Goal: Find specific page/section: Find specific page/section

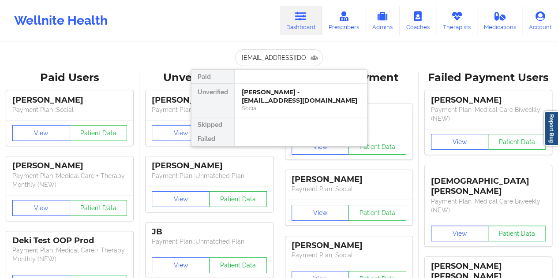
scroll to position [0, 18]
type input "[EMAIL_ADDRESS][DOMAIN_NAME]"
click at [274, 98] on div "[PERSON_NAME] - [EMAIL_ADDRESS][DOMAIN_NAME]" at bounding box center [301, 96] width 118 height 16
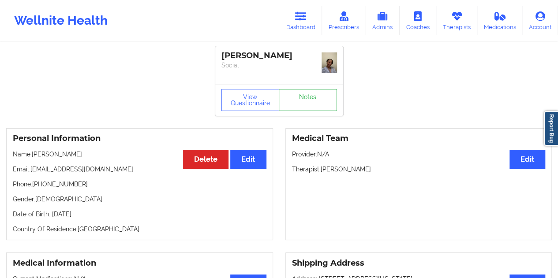
click at [313, 89] on link "Notes" at bounding box center [308, 100] width 58 height 22
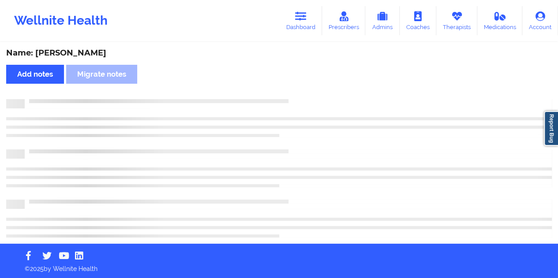
click at [89, 52] on div "Name: [PERSON_NAME]" at bounding box center [279, 53] width 546 height 10
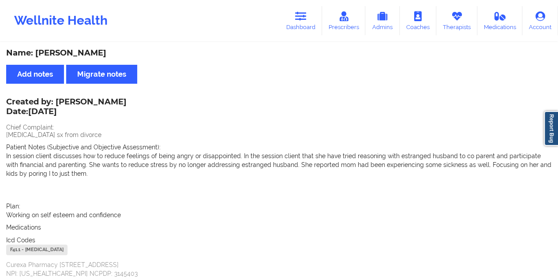
click at [89, 52] on div "Name: [PERSON_NAME]" at bounding box center [279, 53] width 546 height 10
copy div "[PERSON_NAME]"
click at [298, 8] on link "Dashboard" at bounding box center [301, 20] width 42 height 29
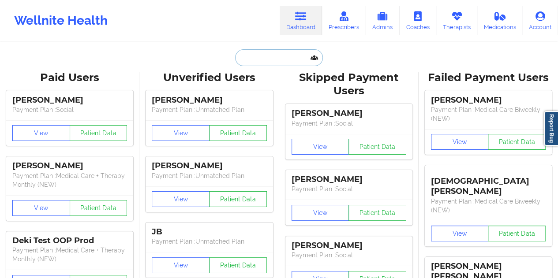
click at [265, 58] on input "text" at bounding box center [278, 57] width 87 height 17
paste input "[EMAIL_ADDRESS][DOMAIN_NAME]"
type input "[EMAIL_ADDRESS][DOMAIN_NAME]"
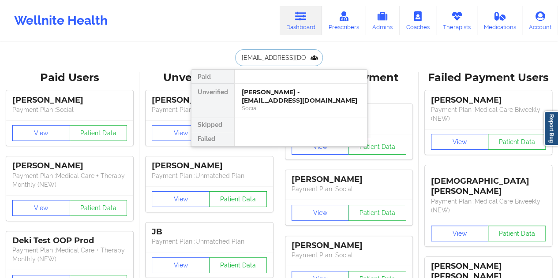
click at [292, 90] on div "[PERSON_NAME] - [EMAIL_ADDRESS][DOMAIN_NAME]" at bounding box center [301, 96] width 118 height 16
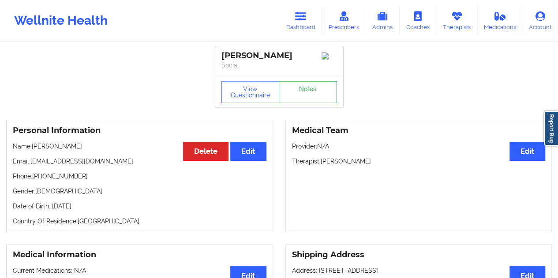
click at [300, 92] on link "Notes" at bounding box center [308, 92] width 58 height 22
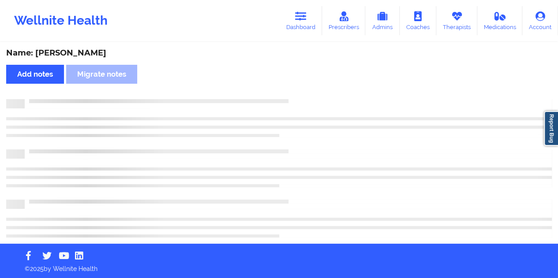
click at [71, 54] on div "Name: [PERSON_NAME]" at bounding box center [279, 53] width 546 height 10
copy div "[PERSON_NAME]"
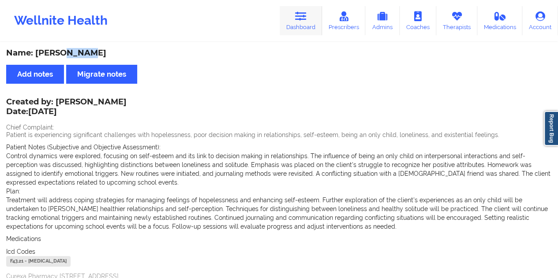
click at [302, 22] on link "Dashboard" at bounding box center [301, 20] width 42 height 29
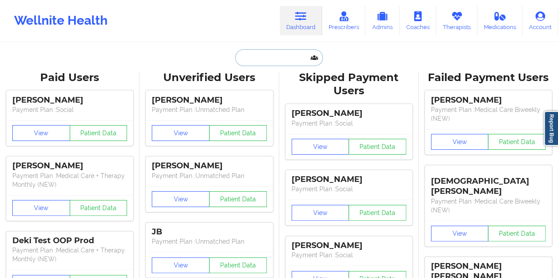
click at [263, 56] on input "text" at bounding box center [278, 57] width 87 height 17
paste input "[EMAIL_ADDRESS][DOMAIN_NAME]"
type input "[EMAIL_ADDRESS][DOMAIN_NAME]"
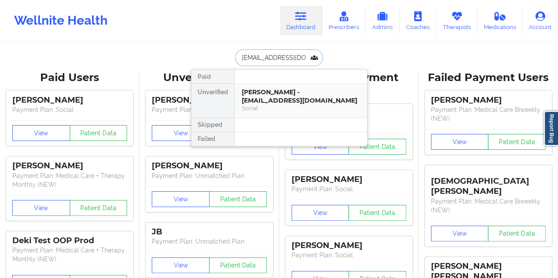
click at [293, 96] on div "[PERSON_NAME] - [EMAIL_ADDRESS][DOMAIN_NAME]" at bounding box center [301, 96] width 118 height 16
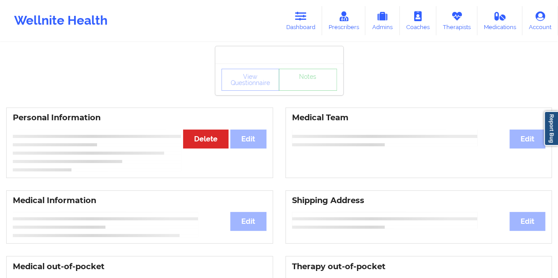
click at [314, 91] on div "View Questionnaire Notes" at bounding box center [279, 80] width 128 height 32
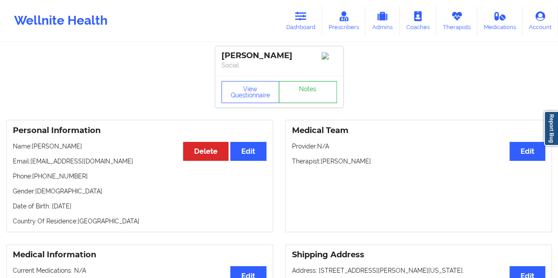
click at [307, 93] on link "Notes" at bounding box center [308, 92] width 58 height 22
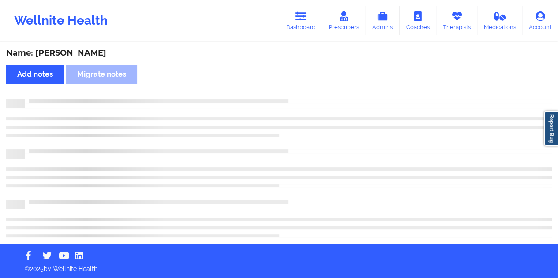
click at [119, 47] on div "Name: [PERSON_NAME] Add notes Migrate notes" at bounding box center [279, 143] width 558 height 201
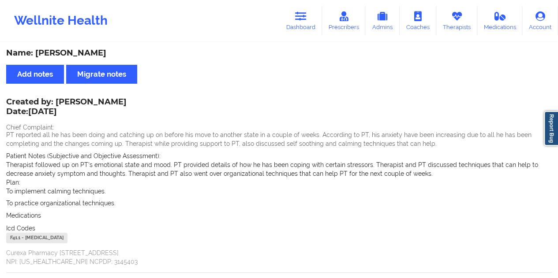
copy div "[GEOGRAPHIC_DATA]"
click at [304, 25] on link "Dashboard" at bounding box center [301, 20] width 42 height 29
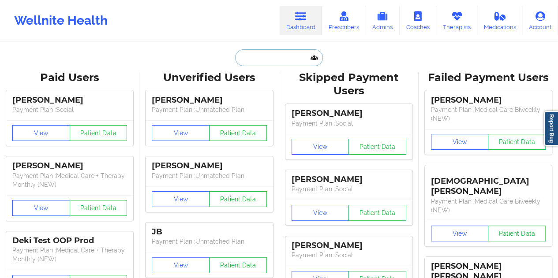
click at [278, 57] on input "text" at bounding box center [278, 57] width 87 height 17
paste input "[EMAIL_ADDRESS][DOMAIN_NAME]"
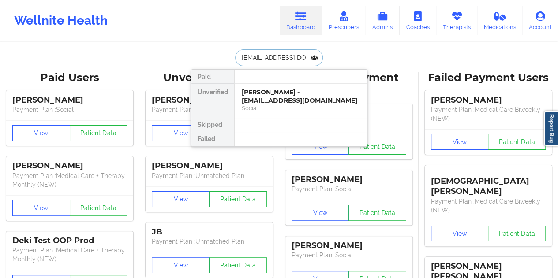
type input "[EMAIL_ADDRESS][DOMAIN_NAME]"
click at [282, 107] on div "Social" at bounding box center [301, 109] width 118 height 8
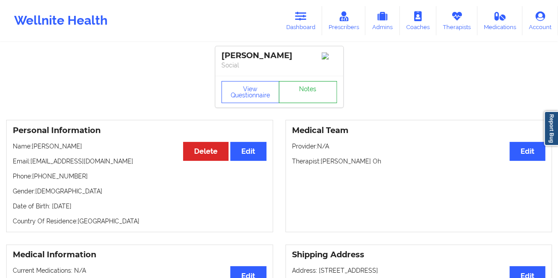
click at [308, 95] on link "Notes" at bounding box center [308, 92] width 58 height 22
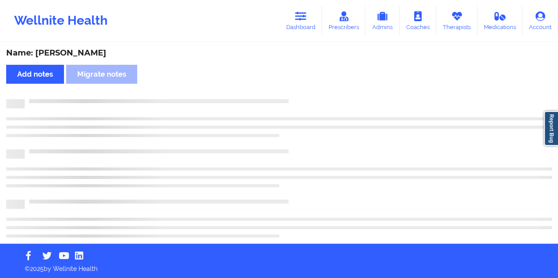
click at [89, 55] on div "Name: [PERSON_NAME]" at bounding box center [279, 53] width 546 height 10
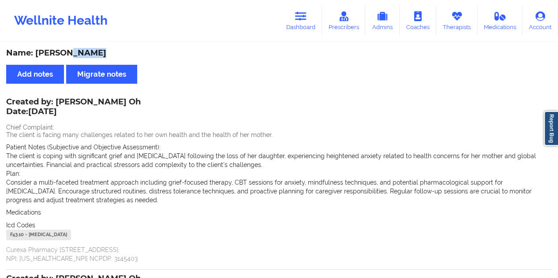
click at [89, 55] on div "Name: [PERSON_NAME]" at bounding box center [279, 53] width 546 height 10
copy div "Arenas"
click at [301, 33] on link "Dashboard" at bounding box center [301, 20] width 42 height 29
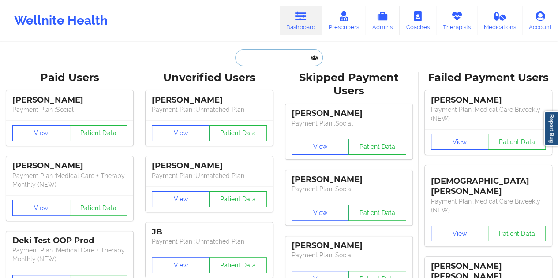
click at [270, 56] on input "text" at bounding box center [278, 57] width 87 height 17
paste input "[EMAIL_ADDRESS][DOMAIN_NAME]"
type input "[EMAIL_ADDRESS][DOMAIN_NAME]"
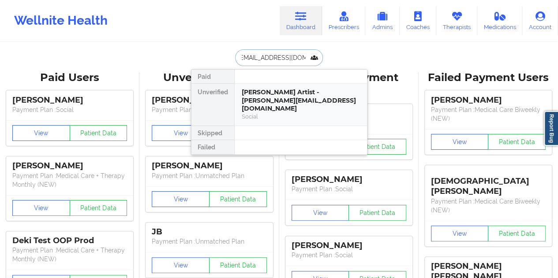
click at [297, 96] on div "[PERSON_NAME] Artist - [PERSON_NAME][EMAIL_ADDRESS][DOMAIN_NAME]" at bounding box center [301, 100] width 118 height 25
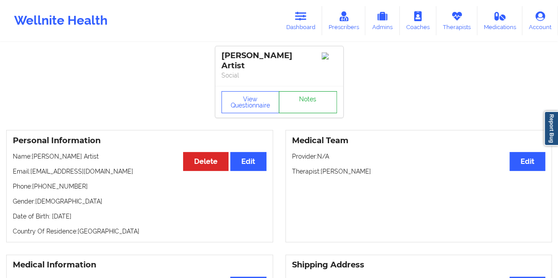
click at [304, 95] on link "Notes" at bounding box center [308, 102] width 58 height 22
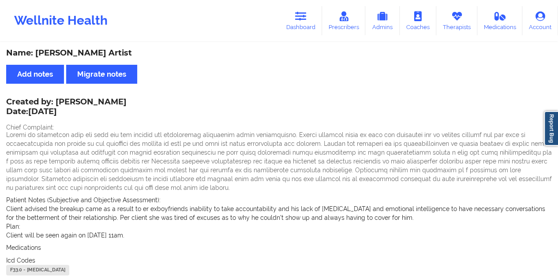
click at [94, 50] on div "Name: [PERSON_NAME] Artist" at bounding box center [279, 53] width 546 height 10
copy div "Artist"
drag, startPoint x: 56, startPoint y: 101, endPoint x: 125, endPoint y: 104, distance: 69.8
click at [125, 104] on div "Created by: [PERSON_NAME] Date: [DATE]" at bounding box center [66, 108] width 120 height 20
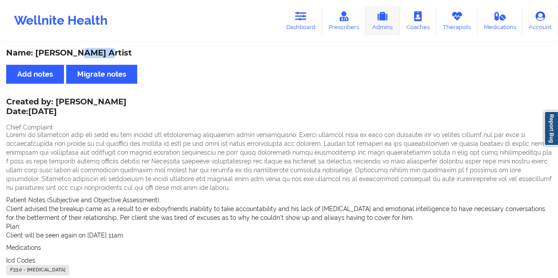
copy div "[PERSON_NAME]"
drag, startPoint x: 300, startPoint y: 19, endPoint x: 293, endPoint y: 38, distance: 20.1
click at [299, 20] on icon at bounding box center [300, 16] width 11 height 10
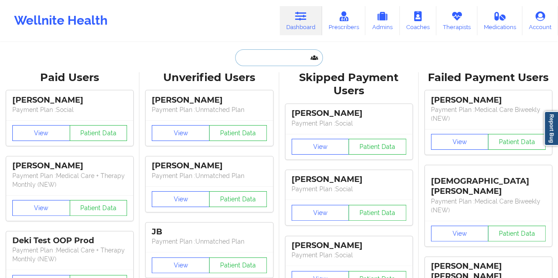
click at [263, 62] on input "text" at bounding box center [278, 57] width 87 height 17
paste input "[EMAIL_ADDRESS][DOMAIN_NAME]"
type input "[EMAIL_ADDRESS][DOMAIN_NAME]"
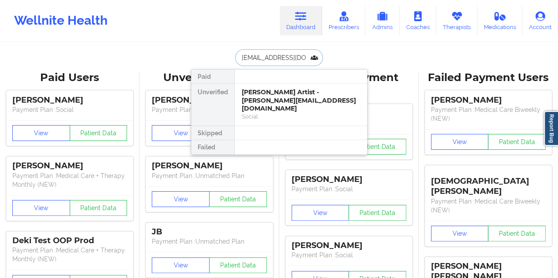
scroll to position [0, 6]
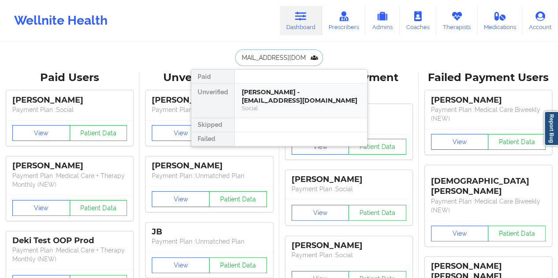
click at [279, 98] on div "[PERSON_NAME] - [EMAIL_ADDRESS][DOMAIN_NAME]" at bounding box center [301, 96] width 118 height 16
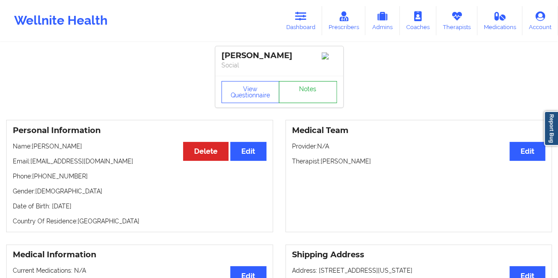
click at [303, 93] on link "Notes" at bounding box center [308, 92] width 58 height 22
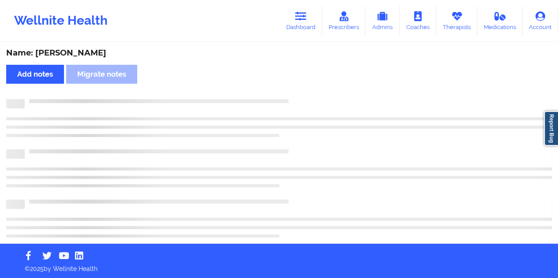
click at [76, 56] on div "Name: [PERSON_NAME]" at bounding box center [279, 53] width 546 height 10
copy div "Hussain"
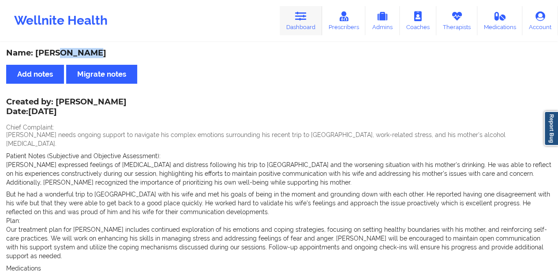
click at [320, 21] on link "Dashboard" at bounding box center [301, 20] width 42 height 29
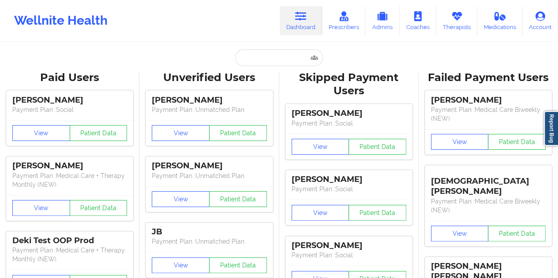
click at [259, 58] on input "text" at bounding box center [278, 57] width 87 height 17
paste input "[EMAIL_ADDRESS][DOMAIN_NAME]"
type input "[EMAIL_ADDRESS][DOMAIN_NAME]"
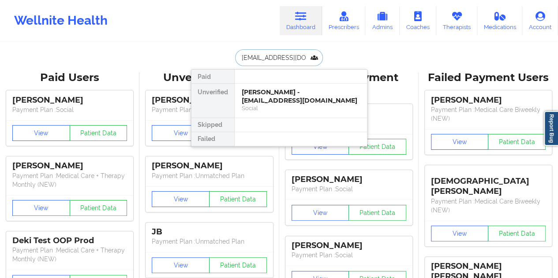
click at [265, 106] on div "Social" at bounding box center [301, 109] width 118 height 8
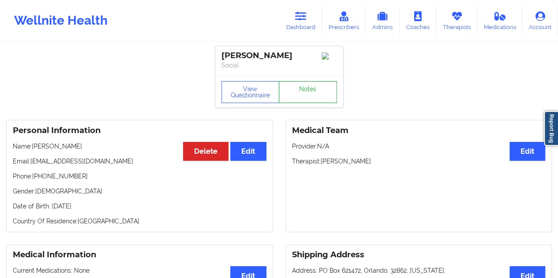
click at [304, 98] on link "Notes" at bounding box center [308, 92] width 58 height 22
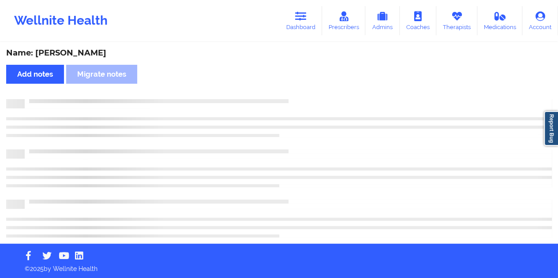
click at [82, 53] on div "Name: [PERSON_NAME]" at bounding box center [279, 53] width 546 height 10
copy div "[PERSON_NAME]"
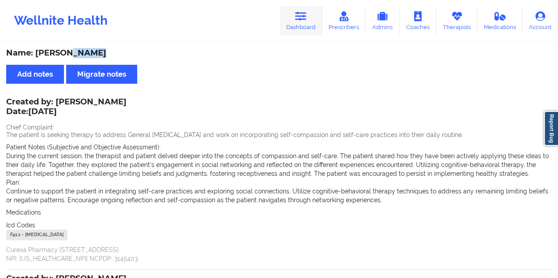
click at [312, 29] on link "Dashboard" at bounding box center [301, 20] width 42 height 29
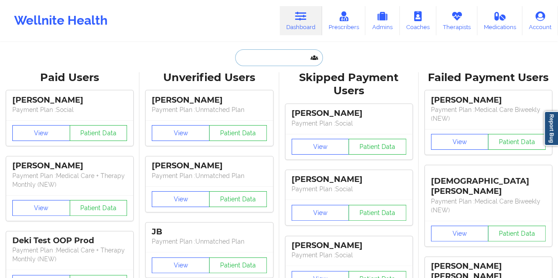
click at [270, 54] on input "text" at bounding box center [278, 57] width 87 height 17
paste input "[EMAIL_ADDRESS][PERSON_NAME][DATE][DOMAIN_NAME]"
type input "[EMAIL_ADDRESS][PERSON_NAME][DATE][DOMAIN_NAME]"
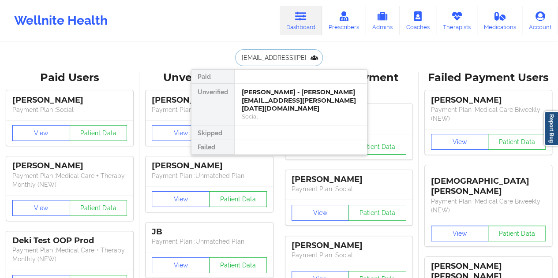
click at [292, 113] on div "Social" at bounding box center [301, 117] width 118 height 8
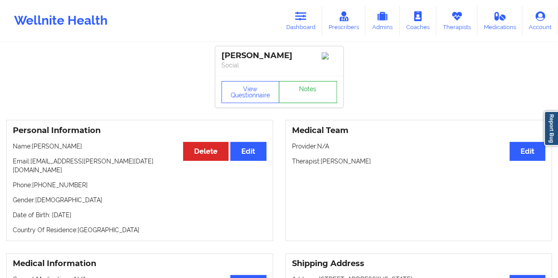
click at [300, 92] on link "Notes" at bounding box center [308, 92] width 58 height 22
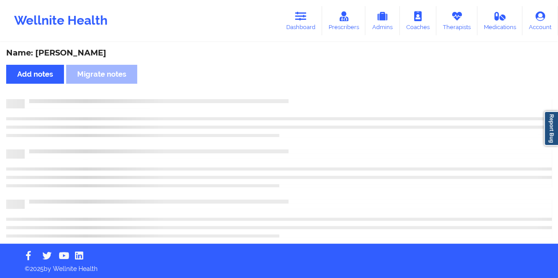
click at [61, 54] on div "Name: [PERSON_NAME]" at bounding box center [279, 53] width 546 height 10
copy div "[PERSON_NAME]"
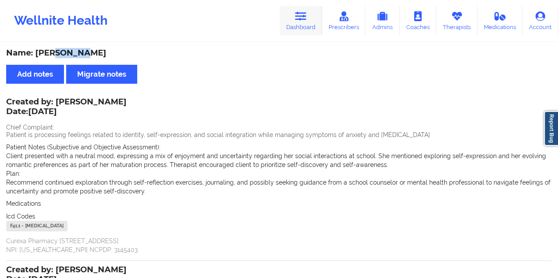
click at [306, 26] on link "Dashboard" at bounding box center [301, 20] width 42 height 29
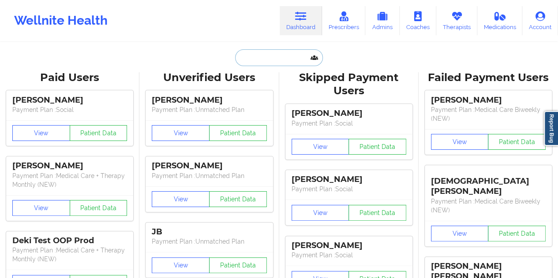
click at [266, 57] on input "text" at bounding box center [278, 57] width 87 height 17
paste input "[EMAIL_ADDRESS][DOMAIN_NAME]"
type input "[EMAIL_ADDRESS][DOMAIN_NAME]"
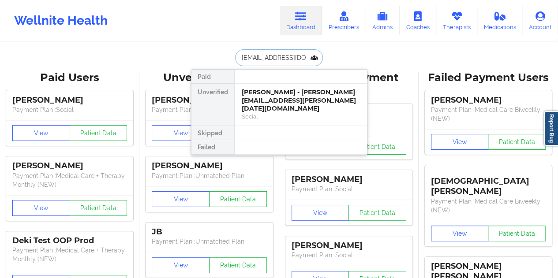
scroll to position [0, 3]
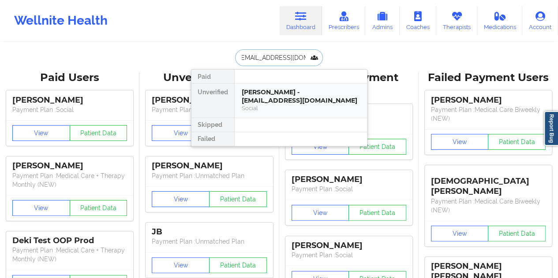
click at [284, 105] on div "Social" at bounding box center [301, 109] width 118 height 8
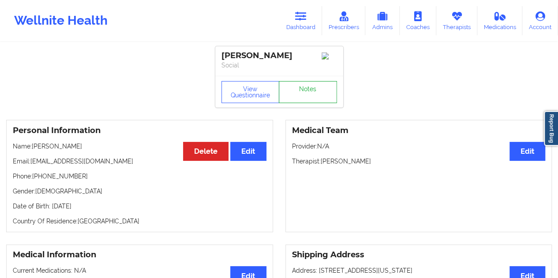
click at [297, 96] on link "Notes" at bounding box center [308, 92] width 58 height 22
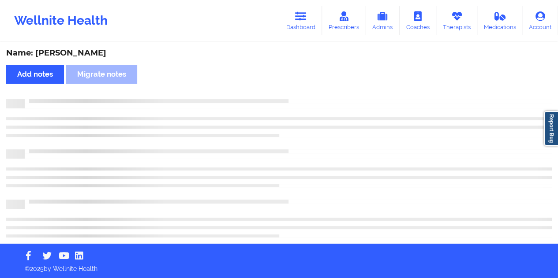
click at [73, 53] on div "Name: [PERSON_NAME]" at bounding box center [279, 53] width 546 height 10
copy div "Colon"
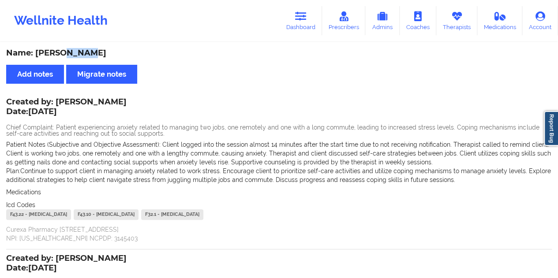
drag, startPoint x: 54, startPoint y: 101, endPoint x: 161, endPoint y: 100, distance: 106.3
click at [127, 100] on div "Created by: [PERSON_NAME] Date: [DATE]" at bounding box center [66, 108] width 120 height 20
drag, startPoint x: 320, startPoint y: 28, endPoint x: 307, endPoint y: 36, distance: 15.2
click at [320, 28] on link "Dashboard" at bounding box center [301, 20] width 42 height 29
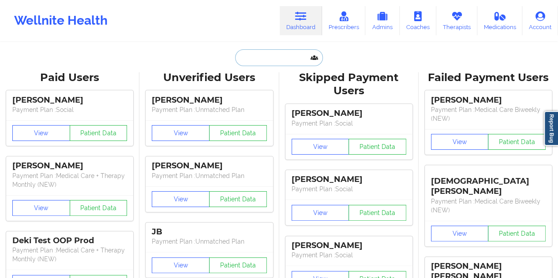
click at [263, 59] on input "text" at bounding box center [278, 57] width 87 height 17
paste input "[EMAIL_ADDRESS][DOMAIN_NAME]"
type input "[EMAIL_ADDRESS][DOMAIN_NAME]"
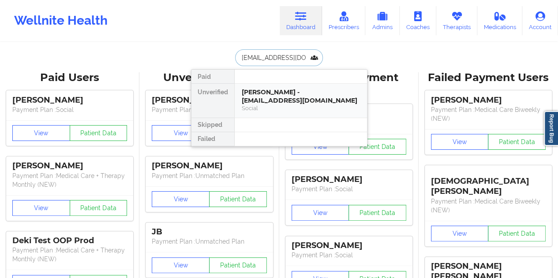
click at [277, 96] on div "[PERSON_NAME] - [EMAIL_ADDRESS][DOMAIN_NAME]" at bounding box center [301, 96] width 118 height 16
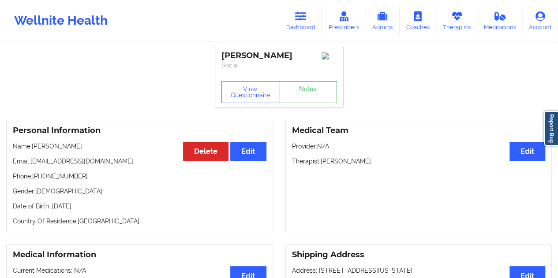
click at [309, 86] on link "Notes" at bounding box center [308, 92] width 58 height 22
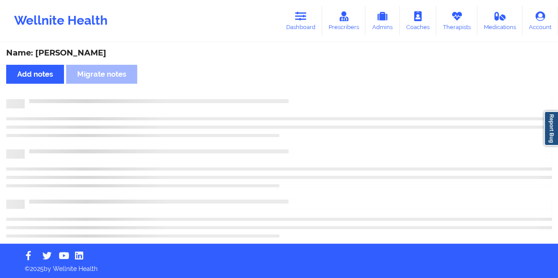
click at [83, 52] on div "Name: [PERSON_NAME]" at bounding box center [279, 53] width 546 height 10
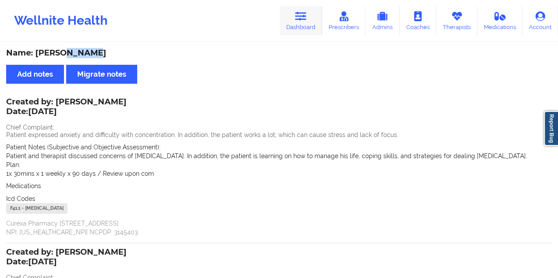
click at [290, 24] on link "Dashboard" at bounding box center [301, 20] width 42 height 29
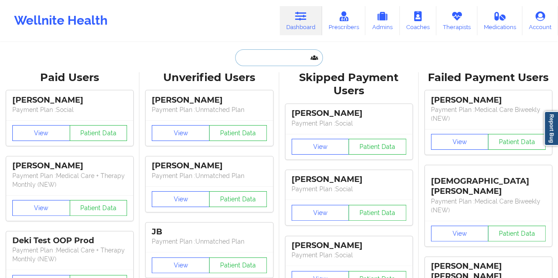
click at [265, 60] on input "text" at bounding box center [278, 57] width 87 height 17
paste input "[EMAIL_ADDRESS][DOMAIN_NAME]"
type input "[EMAIL_ADDRESS][DOMAIN_NAME]"
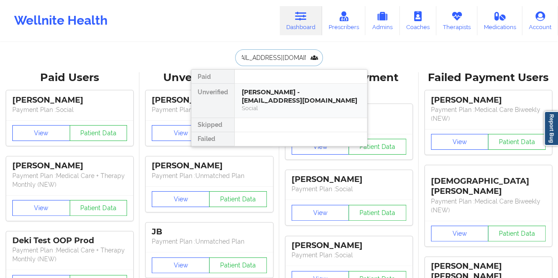
click at [310, 101] on div "[PERSON_NAME] - [EMAIL_ADDRESS][DOMAIN_NAME]" at bounding box center [301, 96] width 118 height 16
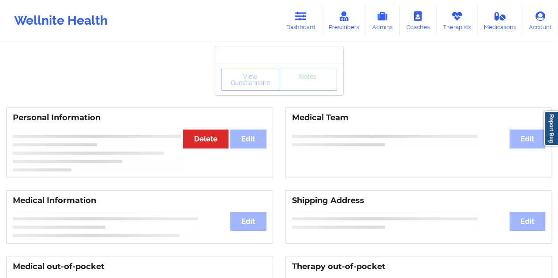
click at [313, 91] on div "View Questionnaire Notes" at bounding box center [279, 80] width 128 height 32
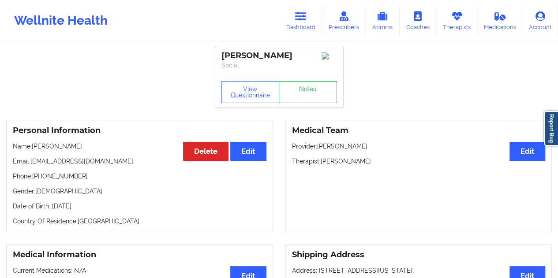
click at [306, 95] on link "Notes" at bounding box center [308, 92] width 58 height 22
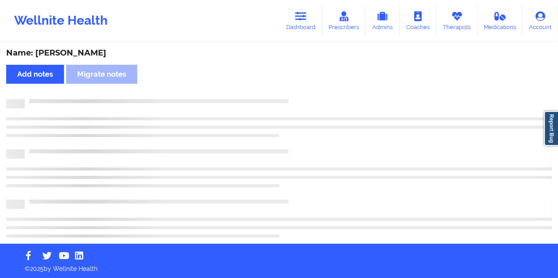
click at [92, 51] on div "Name: [PERSON_NAME]" at bounding box center [279, 53] width 546 height 10
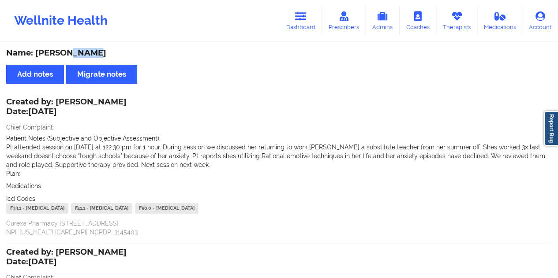
drag, startPoint x: 301, startPoint y: 21, endPoint x: 287, endPoint y: 40, distance: 23.6
click at [301, 22] on link "Dashboard" at bounding box center [301, 20] width 42 height 29
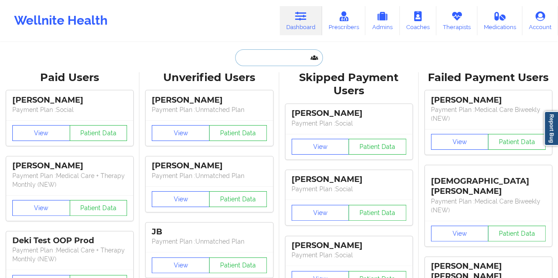
click at [258, 55] on input "text" at bounding box center [278, 57] width 87 height 17
paste input "[EMAIL_ADDRESS][DOMAIN_NAME]"
type input "[EMAIL_ADDRESS][DOMAIN_NAME]"
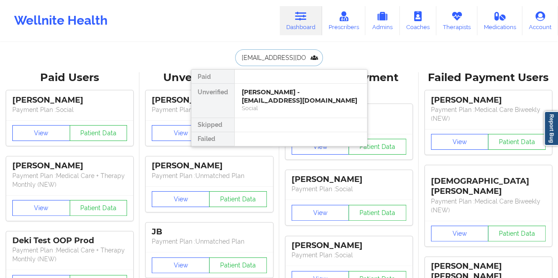
scroll to position [0, 0]
click at [284, 90] on div "[PERSON_NAME] - [EMAIL_ADDRESS][DOMAIN_NAME]" at bounding box center [301, 96] width 118 height 16
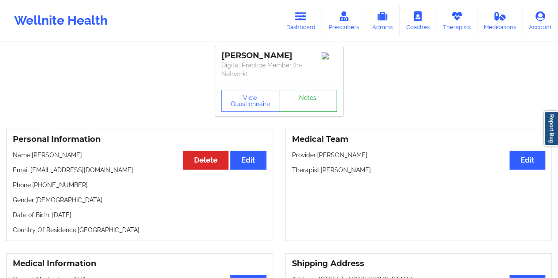
click at [312, 91] on link "Notes" at bounding box center [308, 101] width 58 height 22
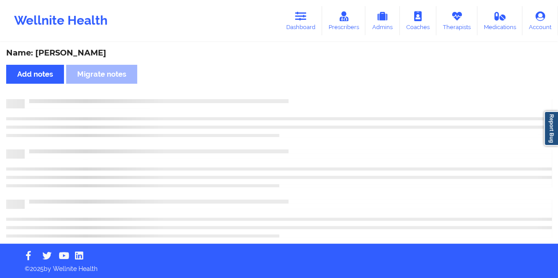
click at [86, 53] on div "Name: [PERSON_NAME]" at bounding box center [279, 53] width 546 height 10
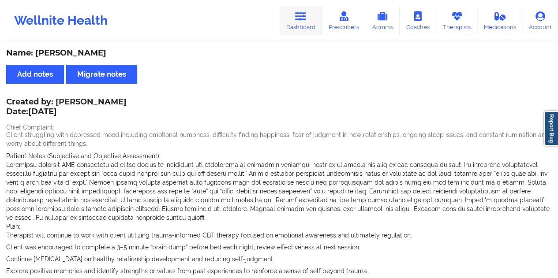
click at [306, 20] on icon at bounding box center [300, 16] width 11 height 10
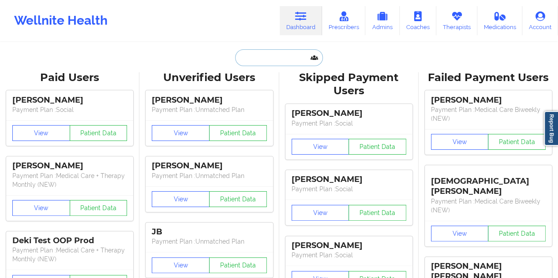
click at [267, 55] on input "text" at bounding box center [278, 57] width 87 height 17
paste input "[EMAIL_ADDRESS][DOMAIN_NAME]"
type input "[EMAIL_ADDRESS][DOMAIN_NAME]"
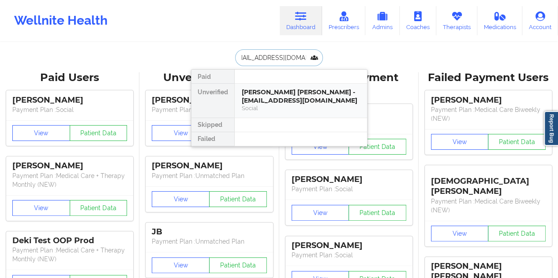
click at [282, 102] on div "[PERSON_NAME] [PERSON_NAME] - [EMAIL_ADDRESS][DOMAIN_NAME]" at bounding box center [301, 96] width 118 height 16
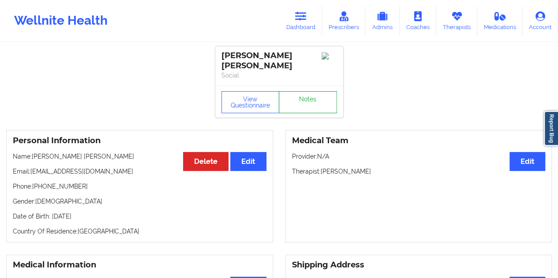
click at [304, 91] on link "Notes" at bounding box center [308, 102] width 58 height 22
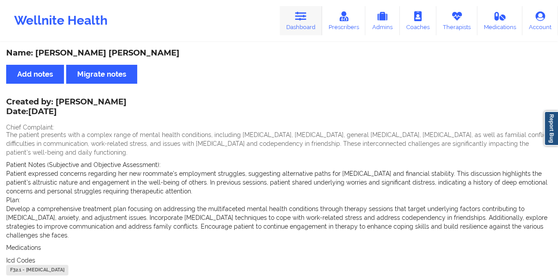
click at [305, 26] on link "Dashboard" at bounding box center [301, 20] width 42 height 29
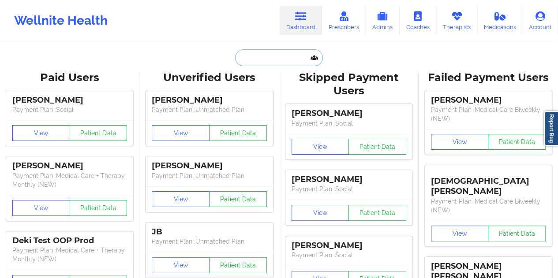
click at [263, 60] on input "text" at bounding box center [278, 57] width 87 height 17
paste input "[EMAIL_ADDRESS][DOMAIN_NAME]"
type input "[EMAIL_ADDRESS][DOMAIN_NAME]"
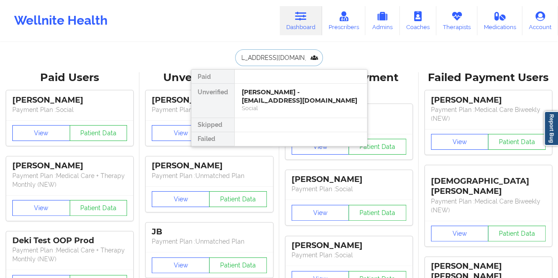
click at [287, 101] on div "[PERSON_NAME] - [EMAIL_ADDRESS][DOMAIN_NAME]" at bounding box center [301, 96] width 118 height 16
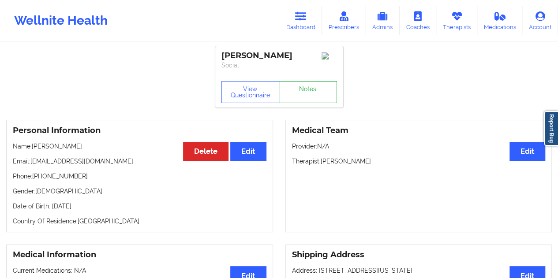
click at [296, 93] on link "Notes" at bounding box center [308, 92] width 58 height 22
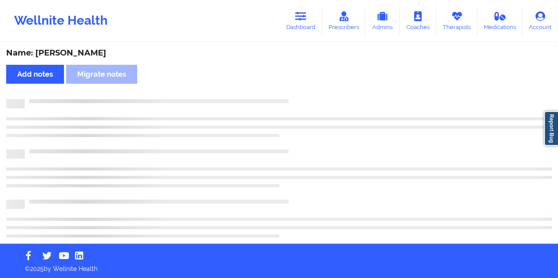
click at [106, 56] on div "Name: [PERSON_NAME]" at bounding box center [279, 53] width 546 height 10
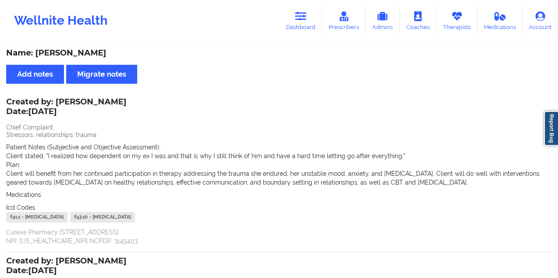
drag, startPoint x: 308, startPoint y: 32, endPoint x: 299, endPoint y: 39, distance: 11.6
click at [308, 32] on link "Dashboard" at bounding box center [301, 20] width 42 height 29
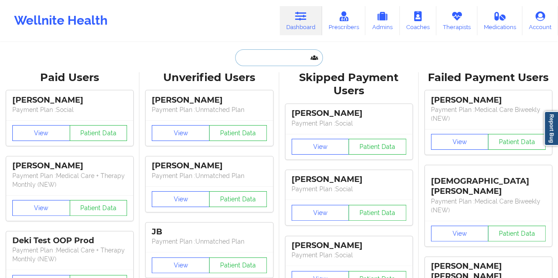
click at [270, 51] on input "text" at bounding box center [278, 57] width 87 height 17
paste input "[EMAIL_ADDRESS][DOMAIN_NAME]"
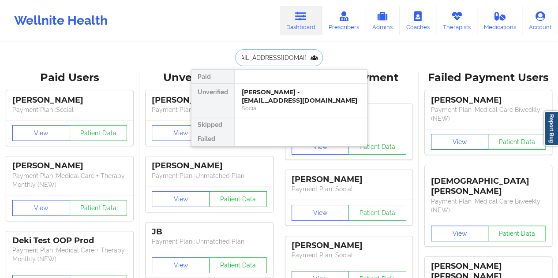
type input "[EMAIL_ADDRESS][DOMAIN_NAME]"
click at [274, 90] on div "[PERSON_NAME] - [EMAIL_ADDRESS][DOMAIN_NAME]" at bounding box center [301, 96] width 118 height 16
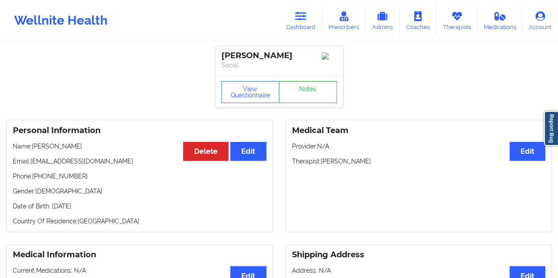
click at [293, 100] on link "Notes" at bounding box center [308, 92] width 58 height 22
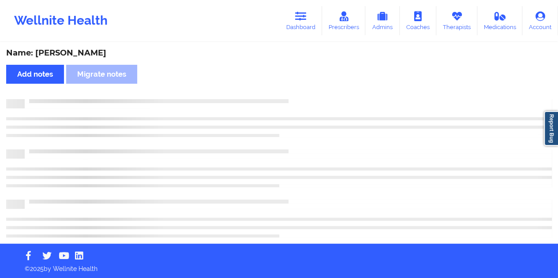
click at [69, 53] on div "Name: [PERSON_NAME]" at bounding box center [279, 53] width 546 height 10
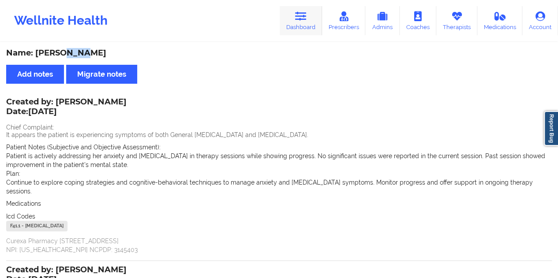
drag, startPoint x: 316, startPoint y: 16, endPoint x: 305, endPoint y: 19, distance: 11.2
click at [315, 16] on link "Dashboard" at bounding box center [301, 20] width 42 height 29
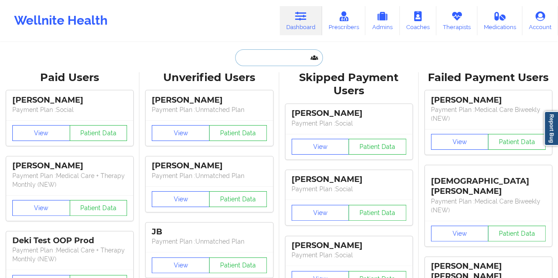
click at [273, 55] on input "text" at bounding box center [278, 57] width 87 height 17
paste input "[PERSON_NAME][EMAIL_ADDRESS][DOMAIN_NAME]"
type input "[PERSON_NAME][EMAIL_ADDRESS][DOMAIN_NAME]"
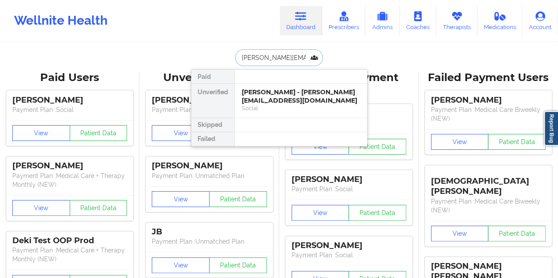
click at [287, 105] on div "Social" at bounding box center [301, 109] width 118 height 8
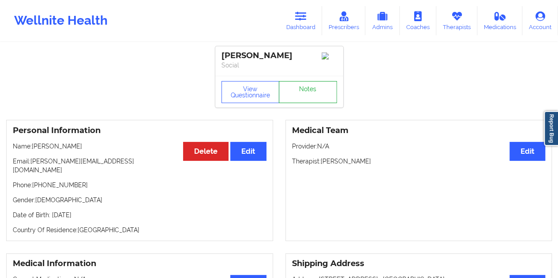
click at [303, 97] on link "Notes" at bounding box center [308, 92] width 58 height 22
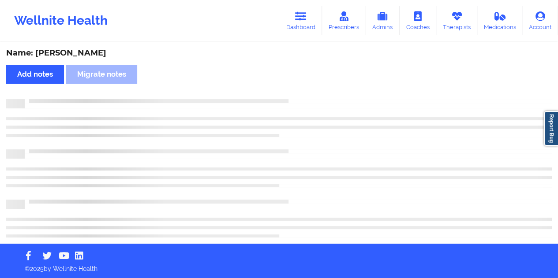
click at [75, 51] on div "Name: [PERSON_NAME]" at bounding box center [279, 53] width 546 height 10
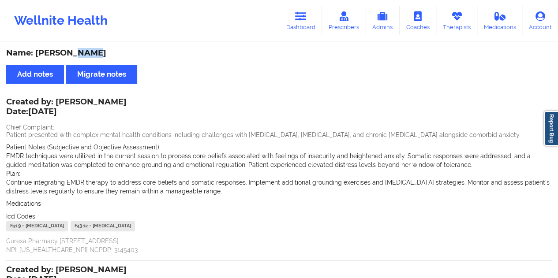
click at [262, 53] on div "Name: [PERSON_NAME]" at bounding box center [279, 53] width 546 height 10
click at [300, 25] on link "Dashboard" at bounding box center [301, 20] width 42 height 29
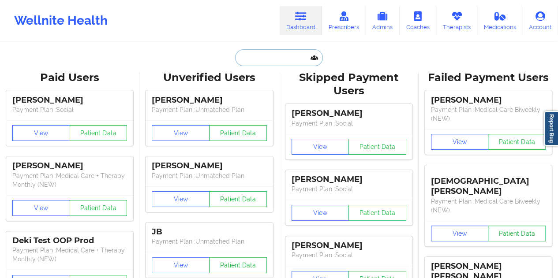
click at [279, 56] on input "text" at bounding box center [278, 57] width 87 height 17
paste input "[EMAIL_ADDRESS][DOMAIN_NAME]"
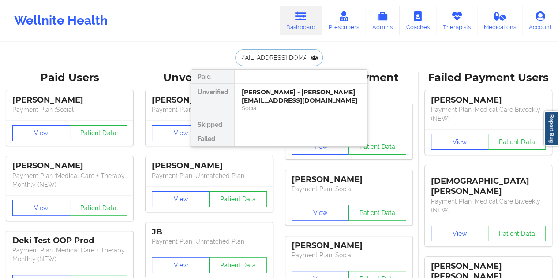
type input "[EMAIL_ADDRESS][DOMAIN_NAME]"
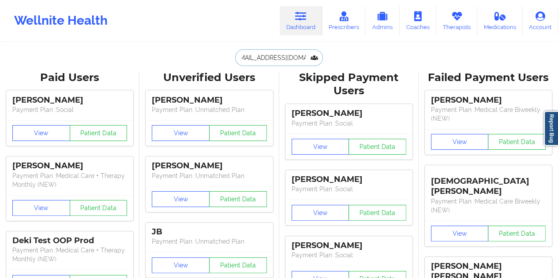
scroll to position [0, 0]
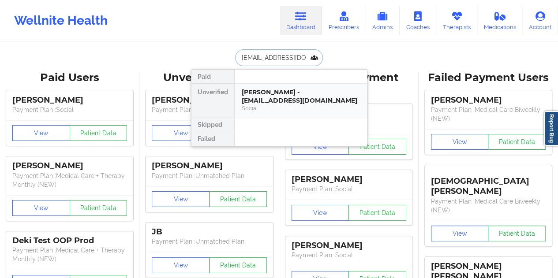
click at [292, 97] on div "[PERSON_NAME] - [EMAIL_ADDRESS][DOMAIN_NAME]" at bounding box center [301, 96] width 118 height 16
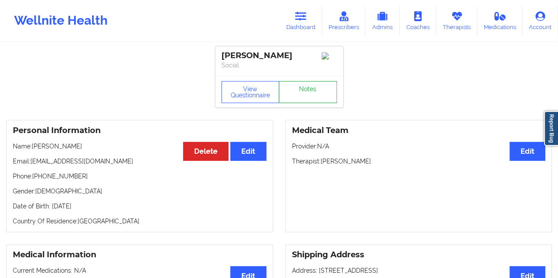
click at [300, 93] on link "Notes" at bounding box center [308, 92] width 58 height 22
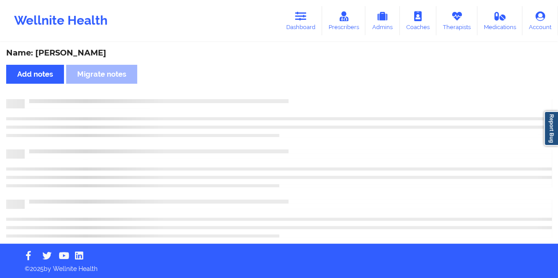
click at [92, 53] on div "Name: [PERSON_NAME]" at bounding box center [279, 53] width 546 height 10
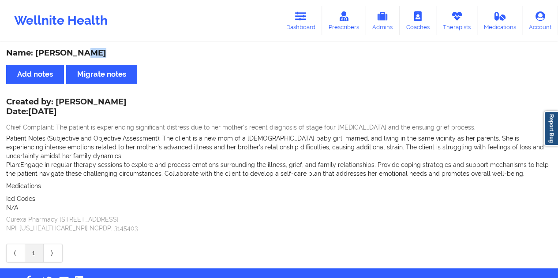
drag, startPoint x: 308, startPoint y: 28, endPoint x: 299, endPoint y: 40, distance: 14.9
click at [307, 28] on link "Dashboard" at bounding box center [301, 20] width 42 height 29
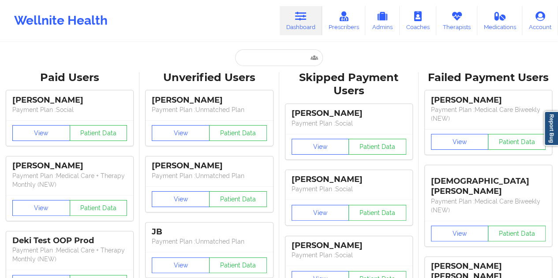
click at [271, 53] on input "text" at bounding box center [278, 57] width 87 height 17
paste input "[EMAIL_ADDRESS][DOMAIN_NAME]"
type input "[EMAIL_ADDRESS][DOMAIN_NAME]"
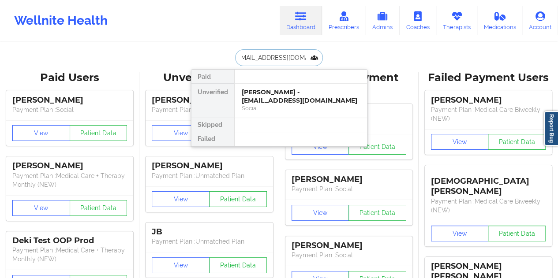
click at [277, 101] on div "[PERSON_NAME] - [EMAIL_ADDRESS][DOMAIN_NAME]" at bounding box center [301, 96] width 118 height 16
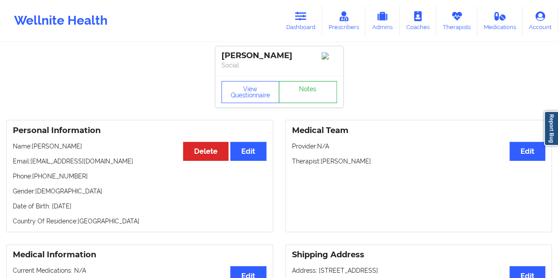
click at [313, 90] on link "Notes" at bounding box center [308, 92] width 58 height 22
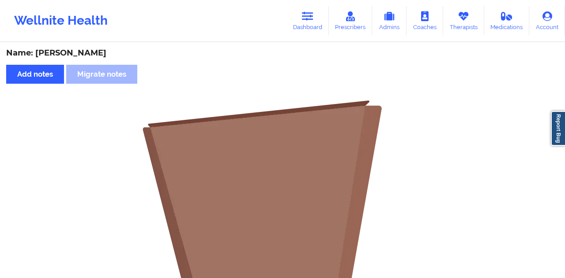
click at [91, 56] on div "Name: [PERSON_NAME]" at bounding box center [282, 53] width 552 height 10
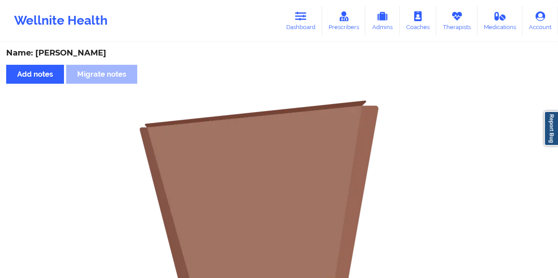
click at [91, 56] on div "Name: [PERSON_NAME]" at bounding box center [279, 53] width 546 height 10
click at [294, 24] on link "Dashboard" at bounding box center [301, 20] width 42 height 29
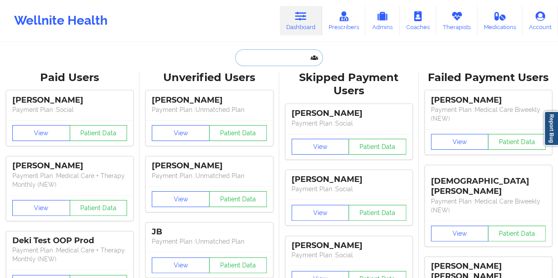
drag, startPoint x: 294, startPoint y: 24, endPoint x: 281, endPoint y: 56, distance: 34.8
click at [281, 56] on input "text" at bounding box center [278, 57] width 87 height 17
paste input "[EMAIL_ADDRESS][DOMAIN_NAME]"
type input "[EMAIL_ADDRESS][DOMAIN_NAME]"
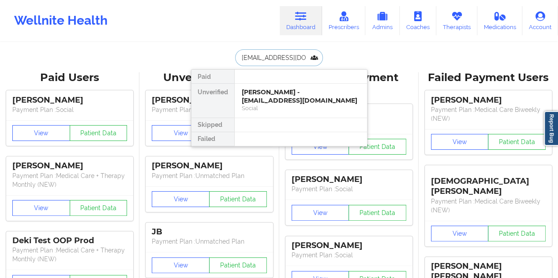
scroll to position [0, 5]
click at [287, 101] on div "[PERSON_NAME] - [EMAIL_ADDRESS][DOMAIN_NAME]" at bounding box center [301, 96] width 118 height 16
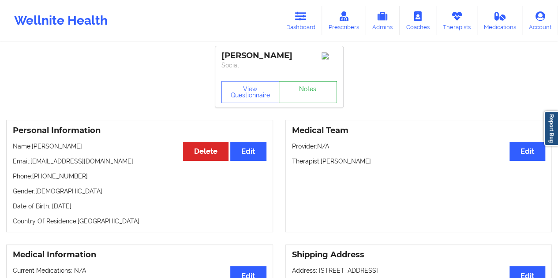
click at [296, 98] on link "Notes" at bounding box center [308, 92] width 58 height 22
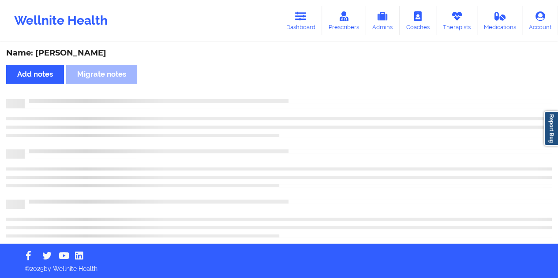
click at [79, 56] on div "Name: [PERSON_NAME]" at bounding box center [279, 53] width 546 height 10
